Goal: Check status: Check status

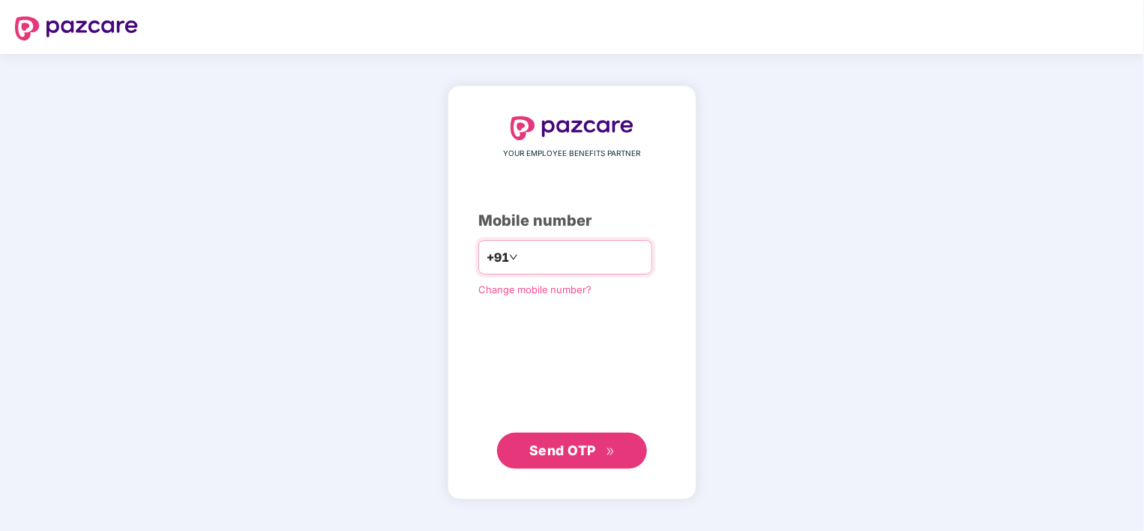
click at [569, 264] on input "number" at bounding box center [582, 257] width 123 height 24
type input "**********"
drag, startPoint x: 566, startPoint y: 457, endPoint x: 586, endPoint y: 451, distance: 20.2
click at [566, 457] on span "Send OTP" at bounding box center [572, 449] width 86 height 21
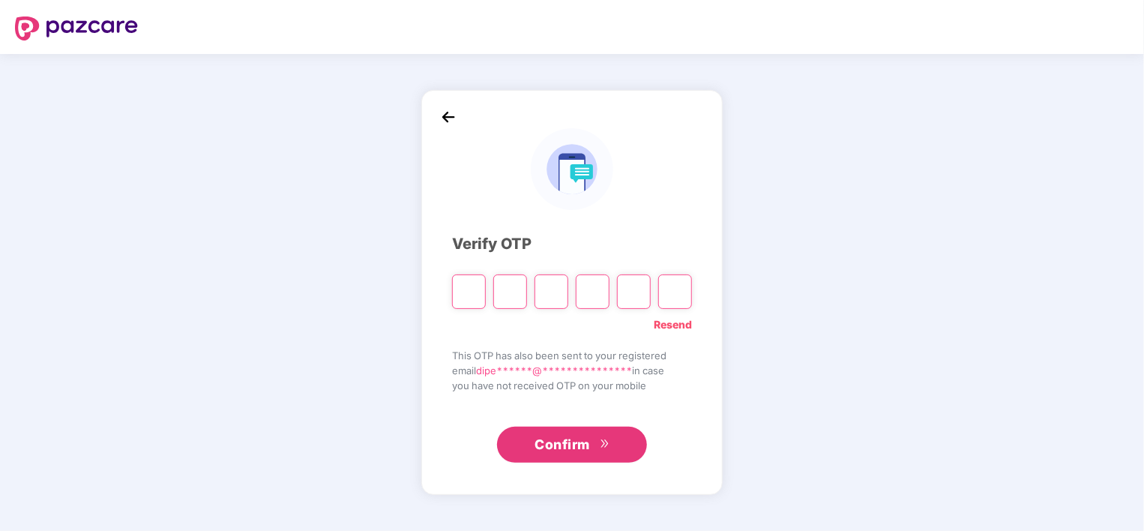
type input "*"
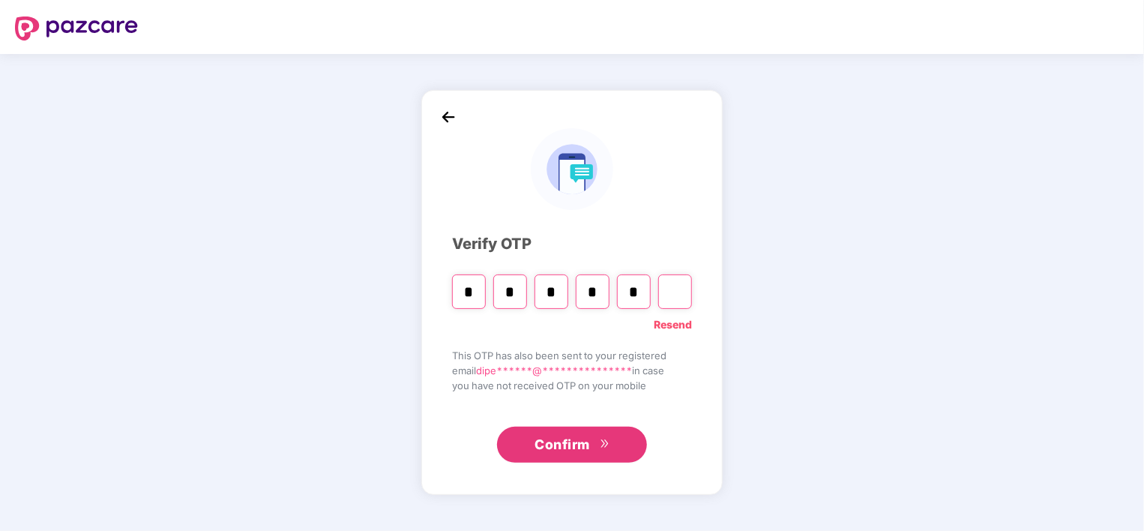
type input "*"
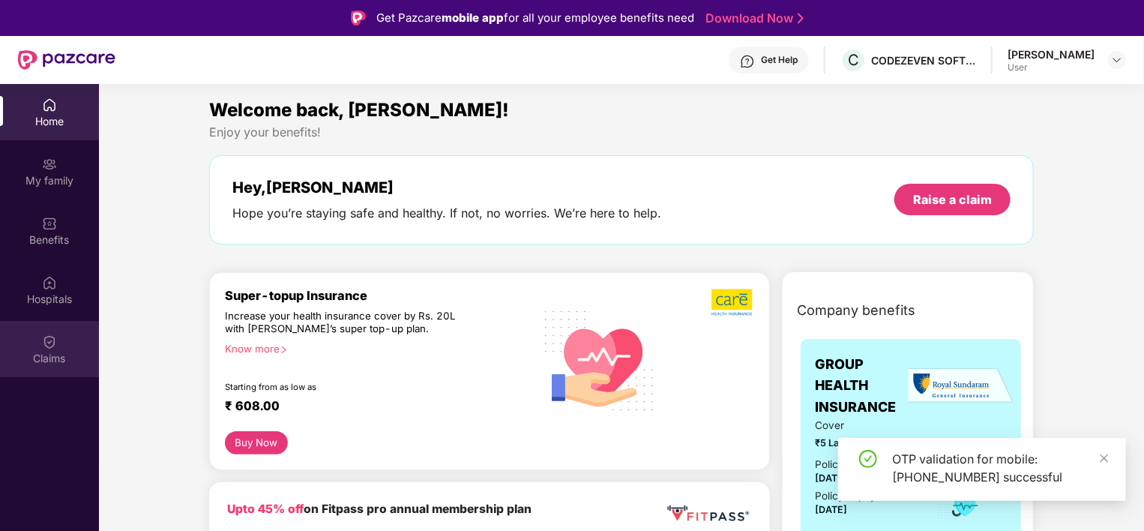
click at [70, 353] on div "Claims" at bounding box center [49, 358] width 99 height 15
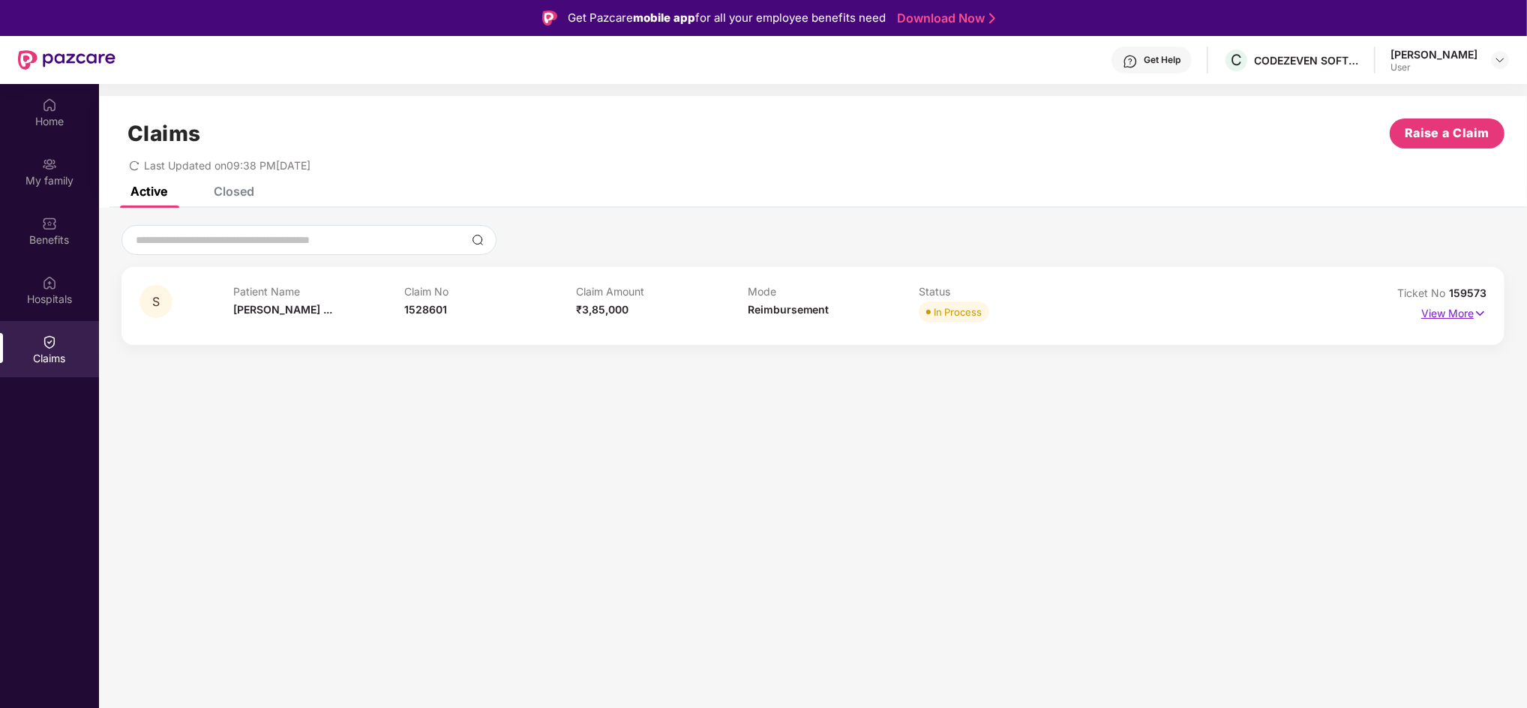
click at [1144, 316] on p "View More" at bounding box center [1453, 311] width 65 height 20
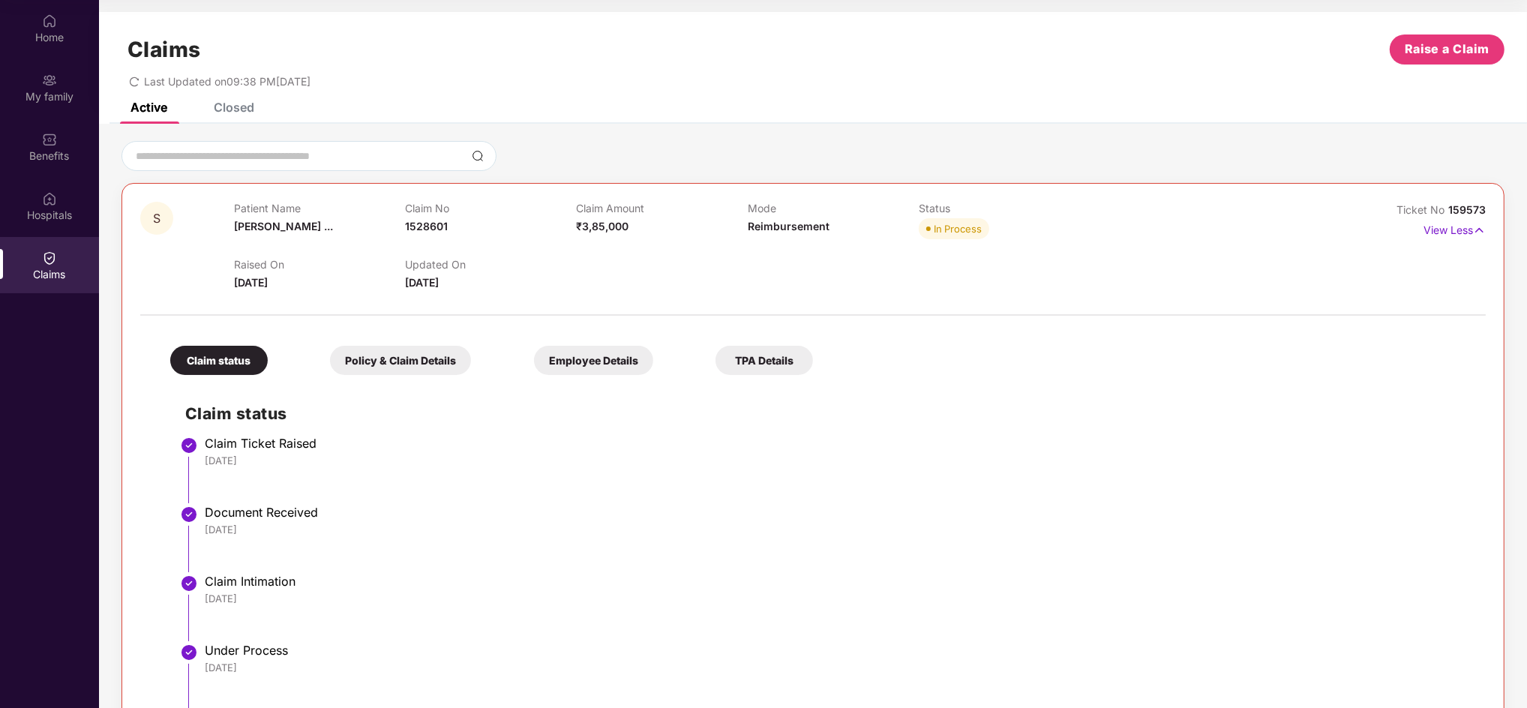
click at [238, 120] on div "Closed" at bounding box center [222, 107] width 63 height 33
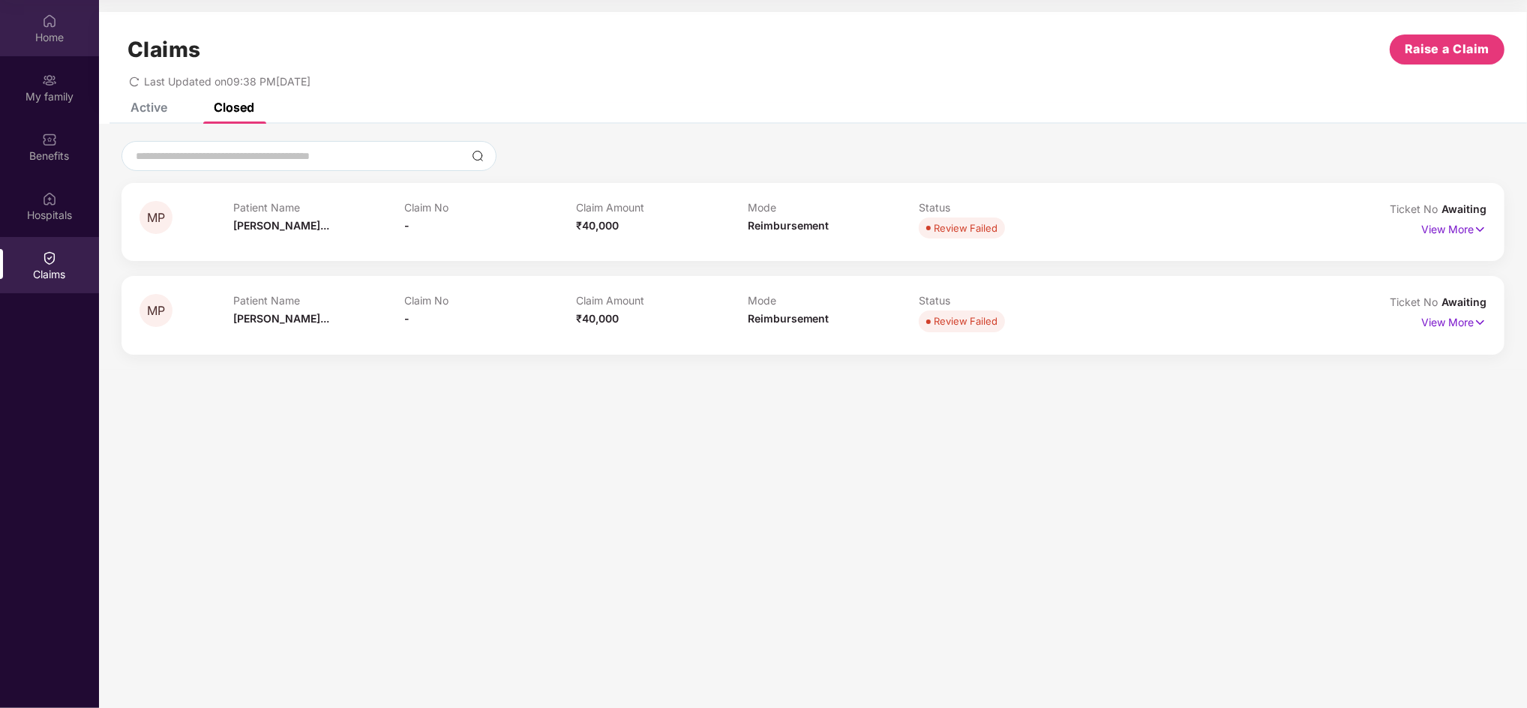
click at [51, 37] on div "Home" at bounding box center [49, 37] width 99 height 15
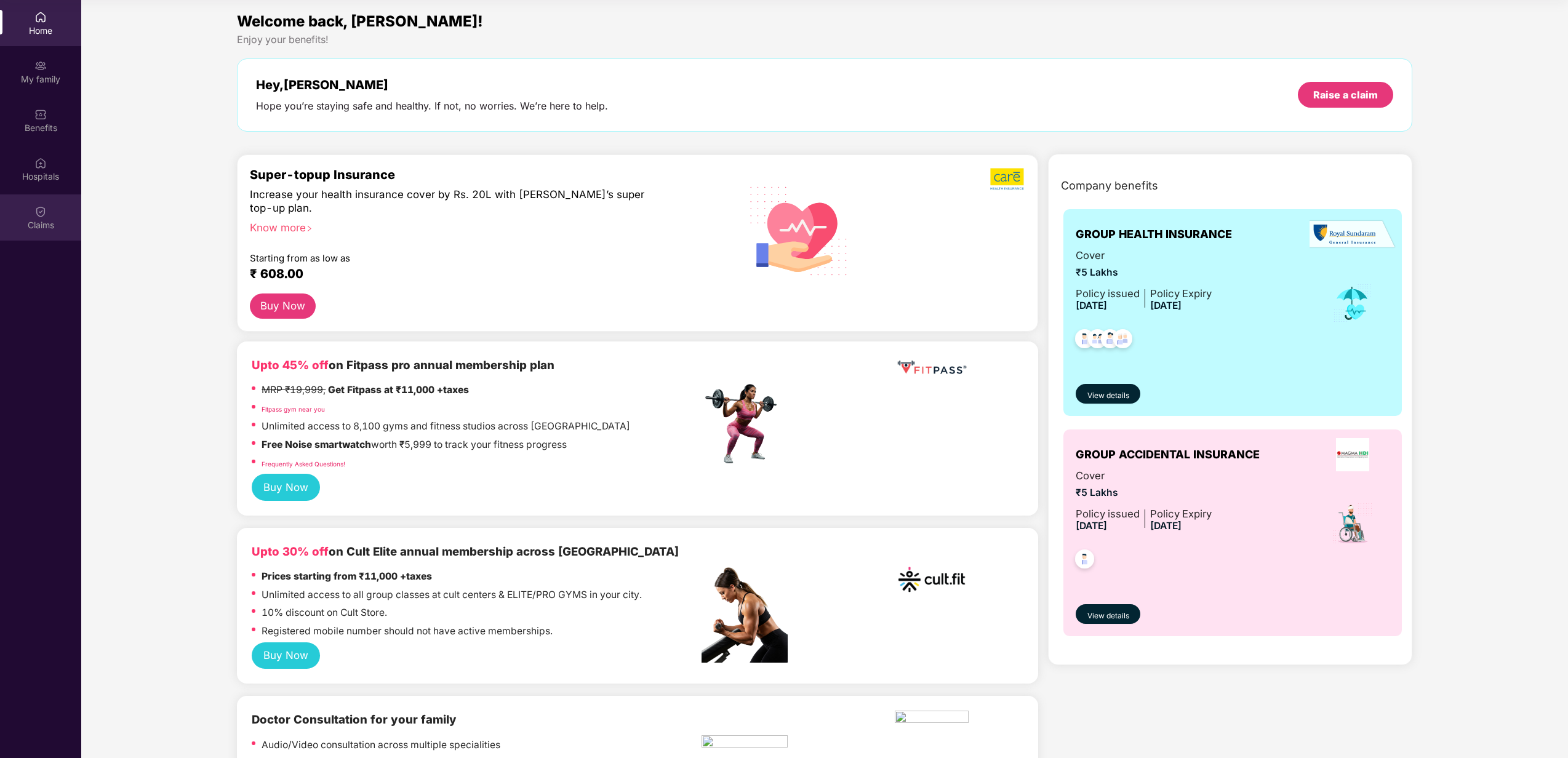
click at [47, 224] on div "Claims" at bounding box center [40, 225] width 81 height 12
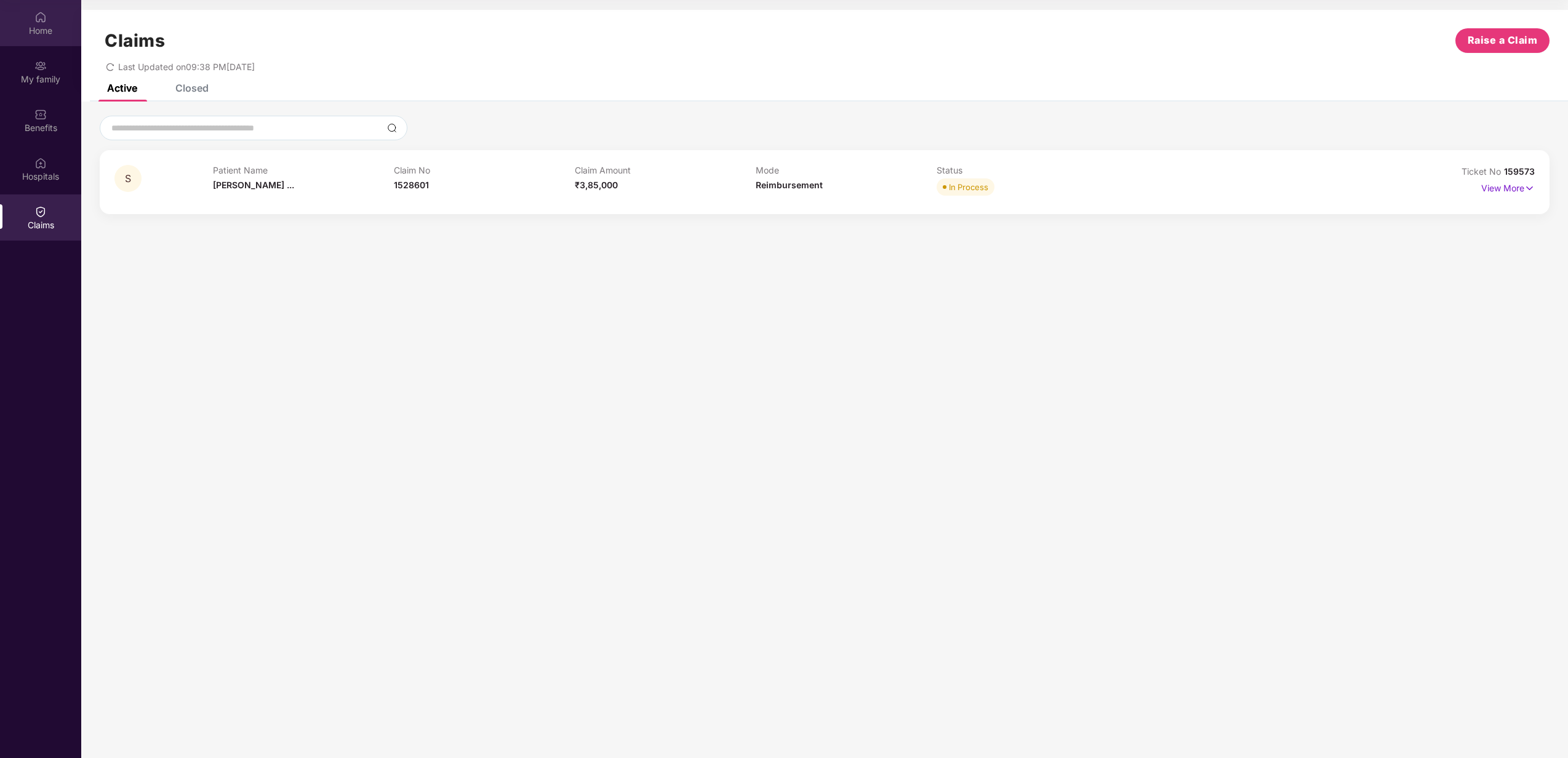
click at [37, 18] on img at bounding box center [40, 16] width 12 height 12
